Goal: Task Accomplishment & Management: Manage account settings

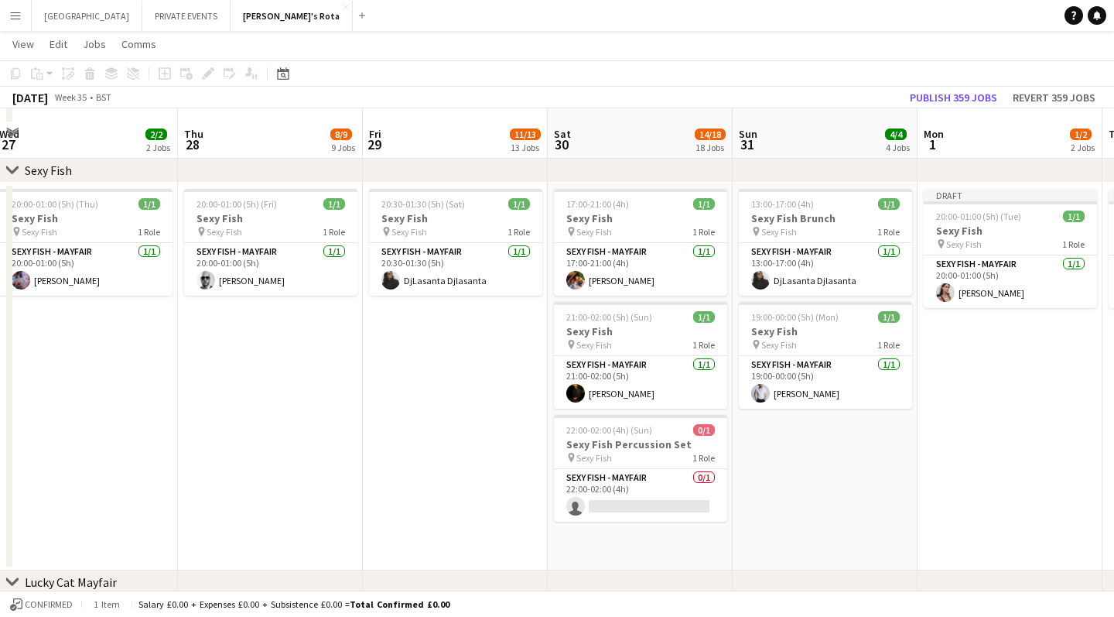
scroll to position [389, 0]
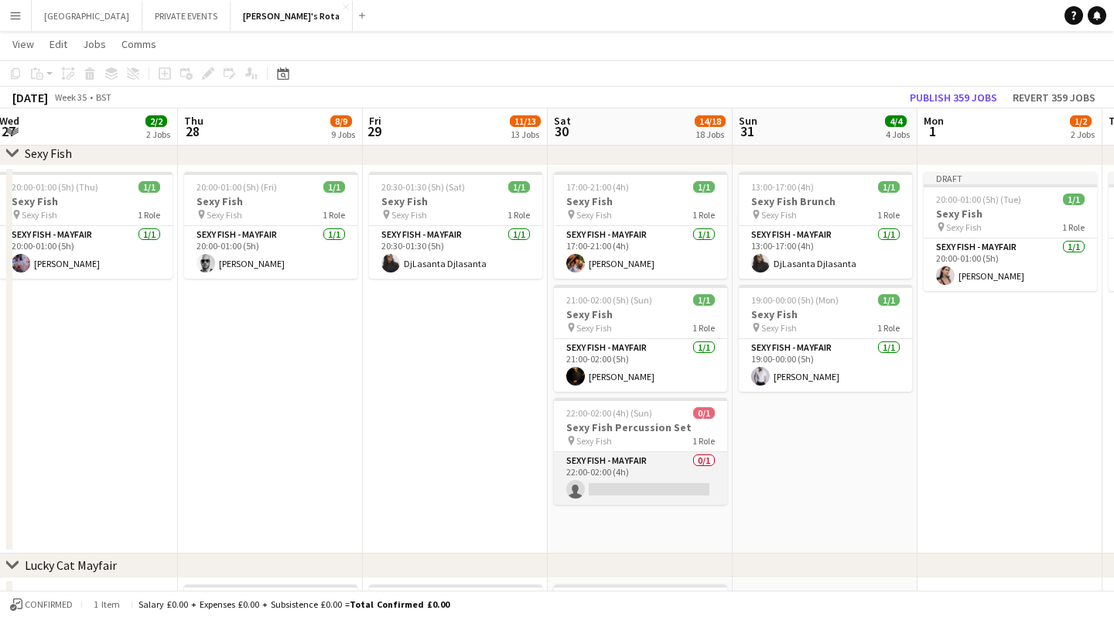
click at [637, 488] on app-card-role "SEXY FISH - MAYFAIR 0/1 22:00-02:00 (4h) single-neutral-actions" at bounding box center [640, 478] width 173 height 53
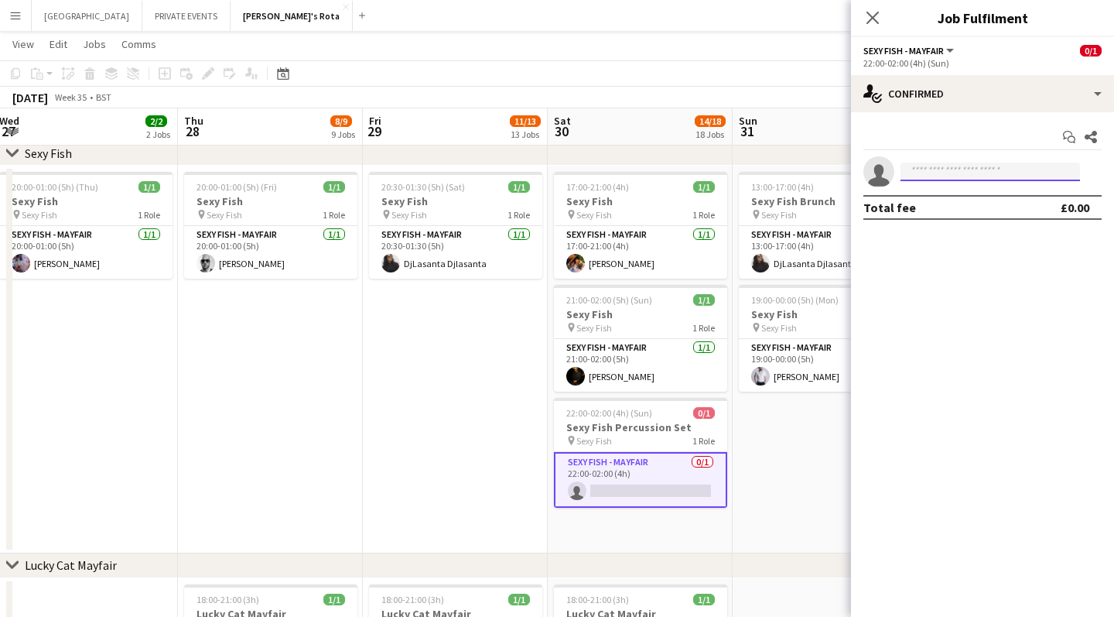
click at [990, 173] on input at bounding box center [990, 171] width 179 height 19
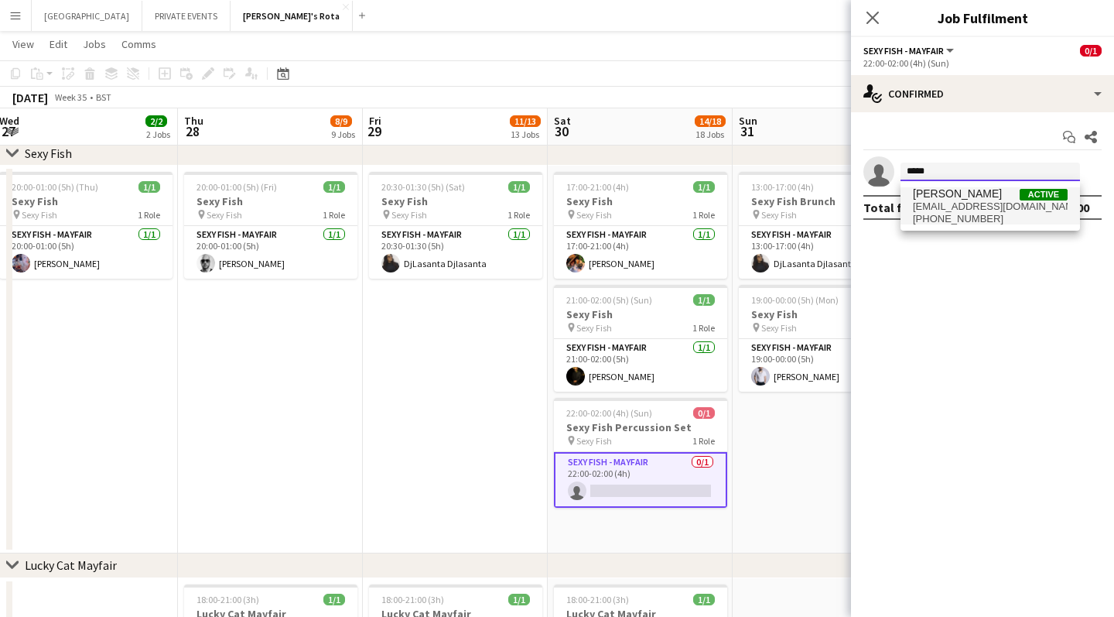
type input "*****"
click at [994, 207] on span "[EMAIL_ADDRESS][DOMAIN_NAME]" at bounding box center [990, 206] width 155 height 12
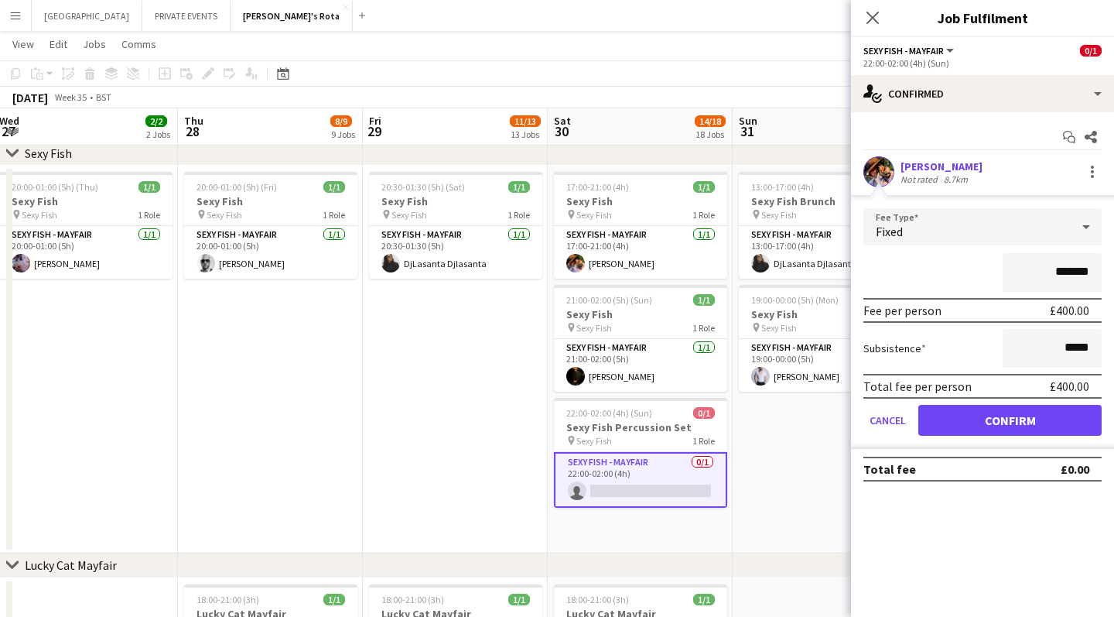
click at [999, 426] on button "Confirm" at bounding box center [1009, 420] width 183 height 31
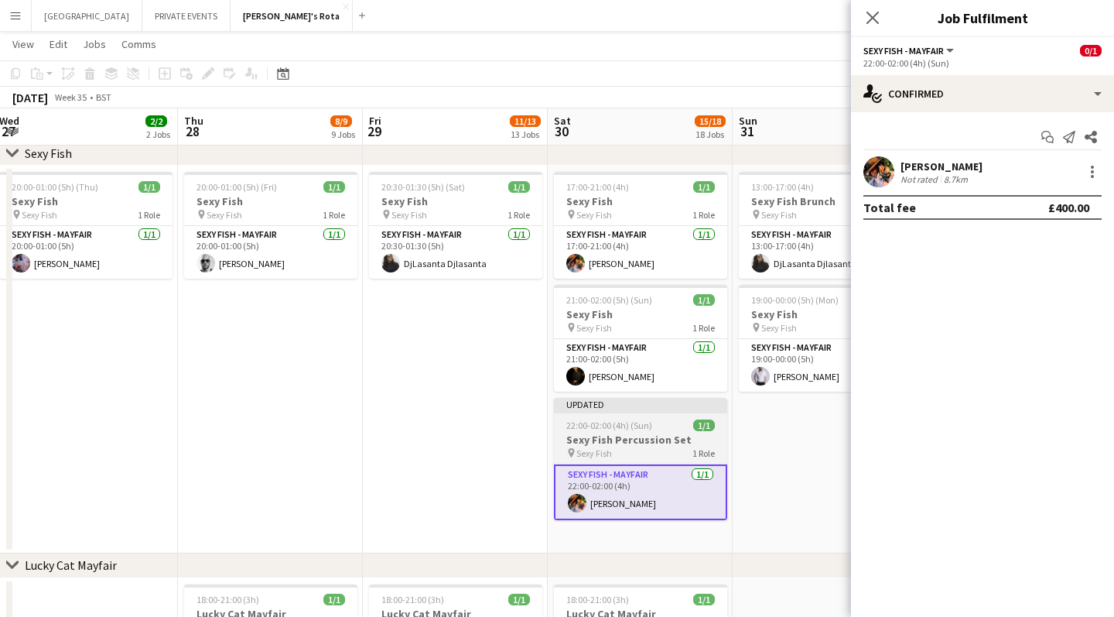
click at [641, 427] on span "22:00-02:00 (4h) (Sun)" at bounding box center [609, 425] width 86 height 12
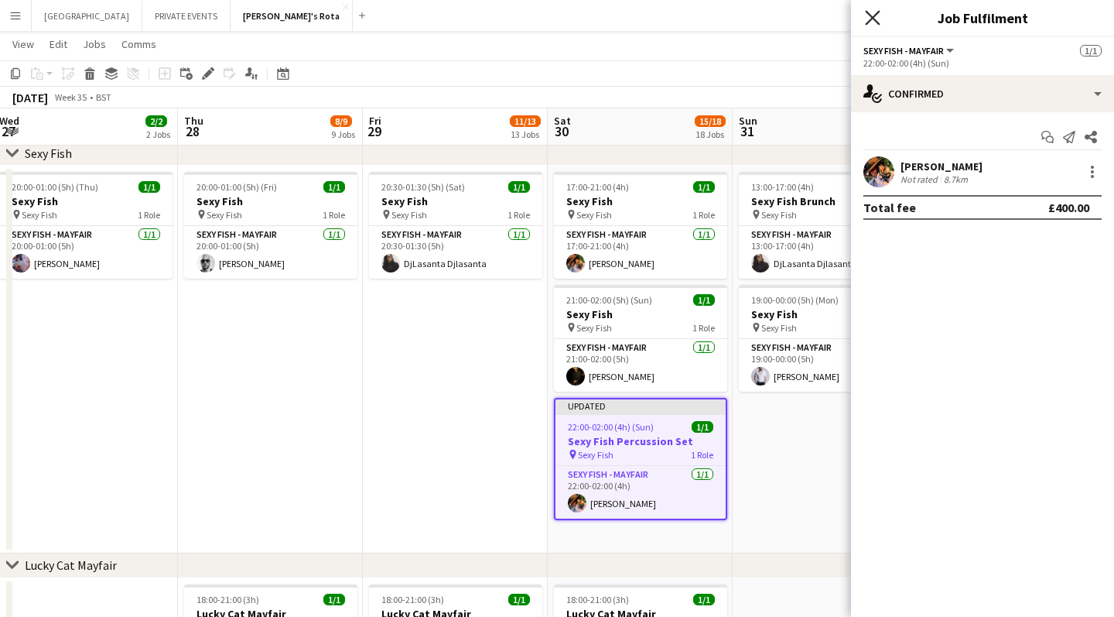
click at [873, 19] on icon "Close pop-in" at bounding box center [872, 17] width 15 height 15
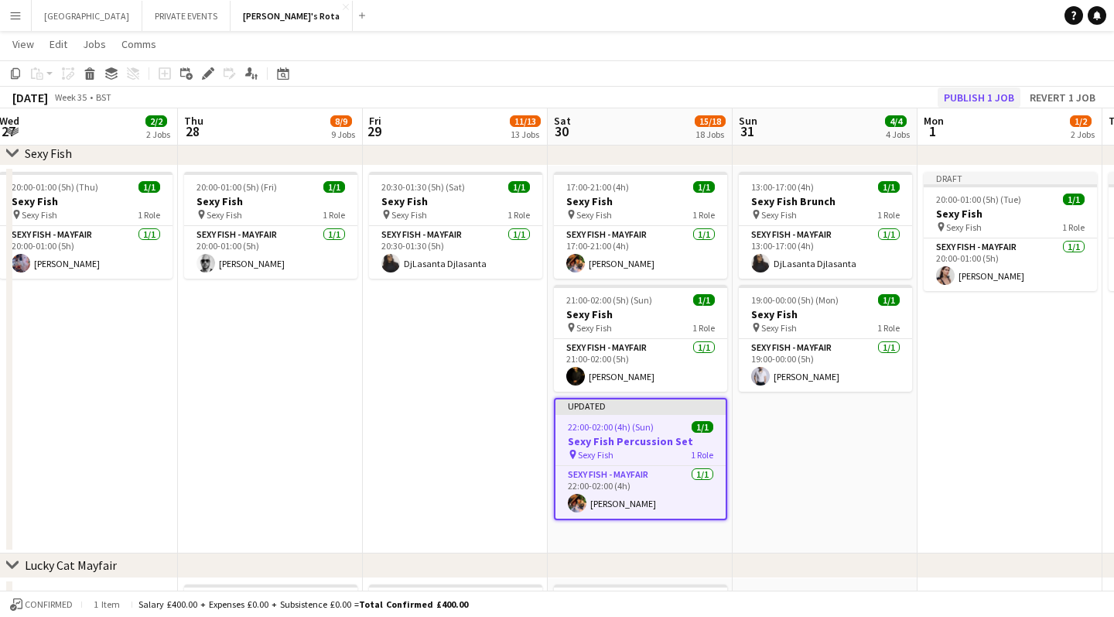
click at [962, 92] on button "Publish 1 job" at bounding box center [979, 97] width 83 height 20
